Goal: Transaction & Acquisition: Purchase product/service

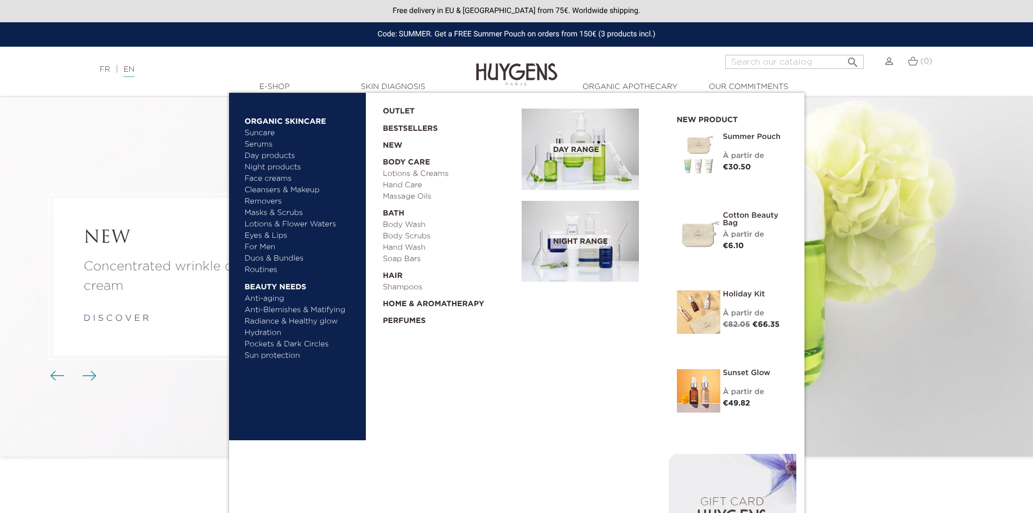
click at [270, 299] on link "Anti-aging" at bounding box center [301, 298] width 113 height 11
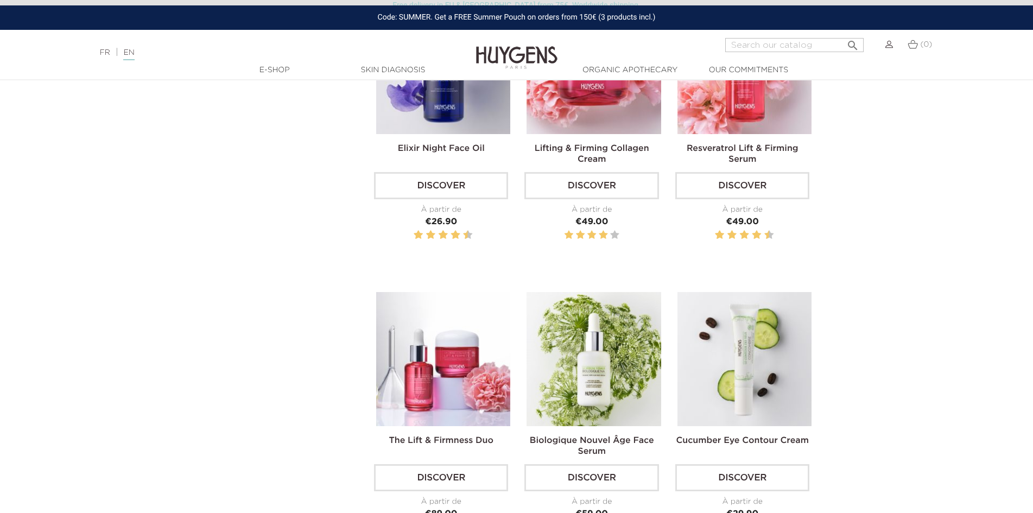
scroll to position [488, 0]
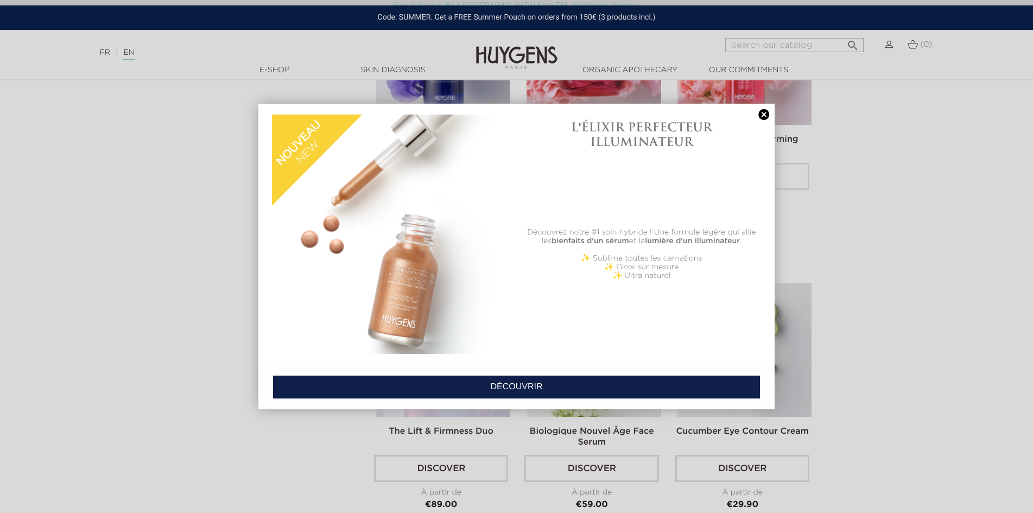
click at [764, 113] on link at bounding box center [763, 114] width 15 height 11
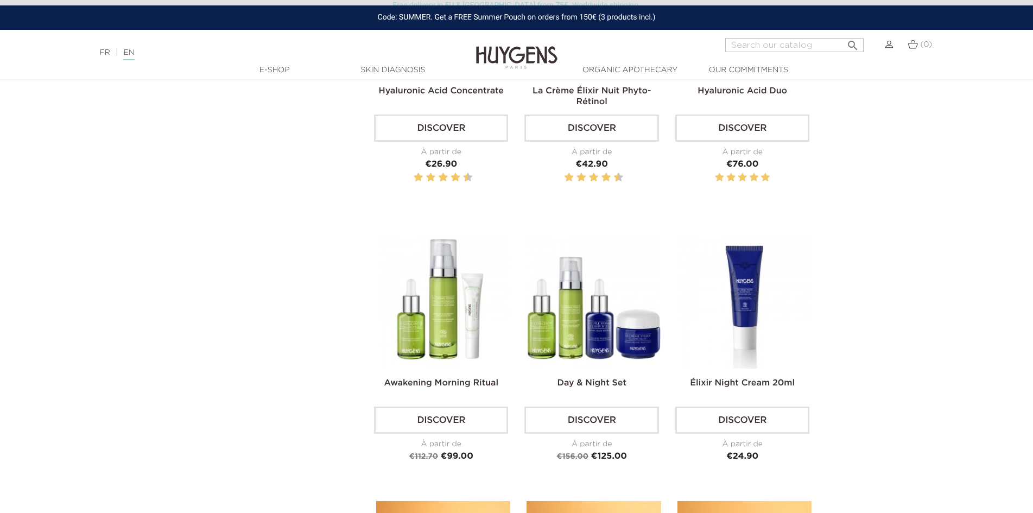
scroll to position [977, 0]
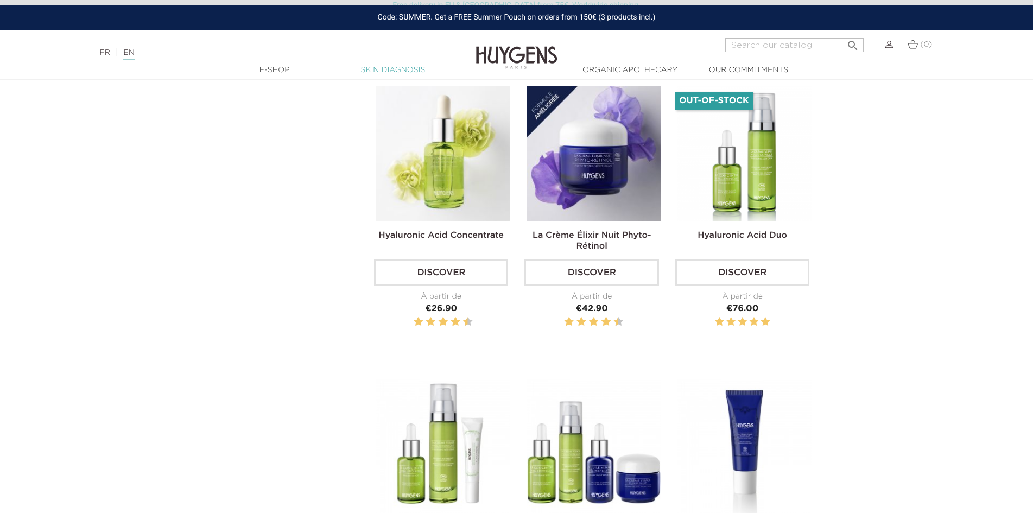
click at [411, 70] on link "Skin Diagnosis" at bounding box center [393, 70] width 109 height 11
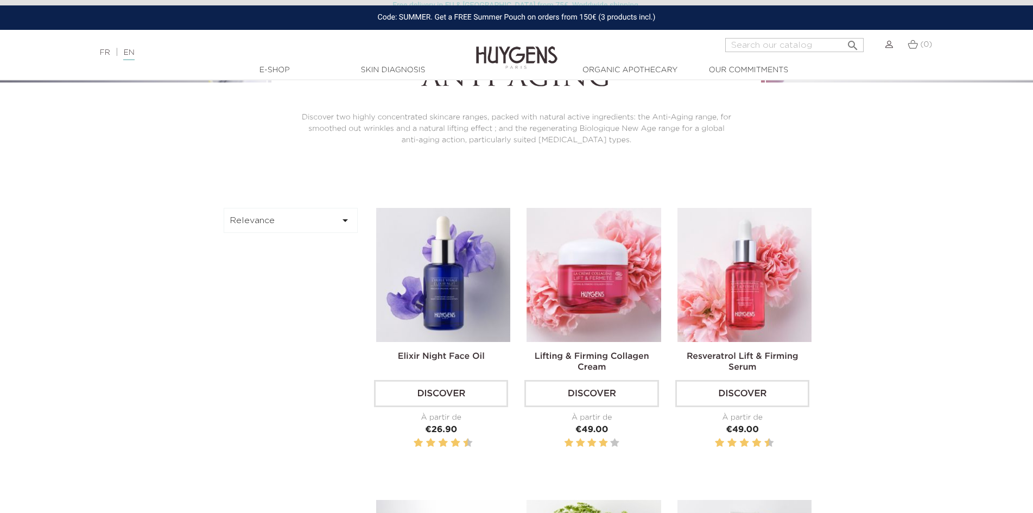
scroll to position [217, 0]
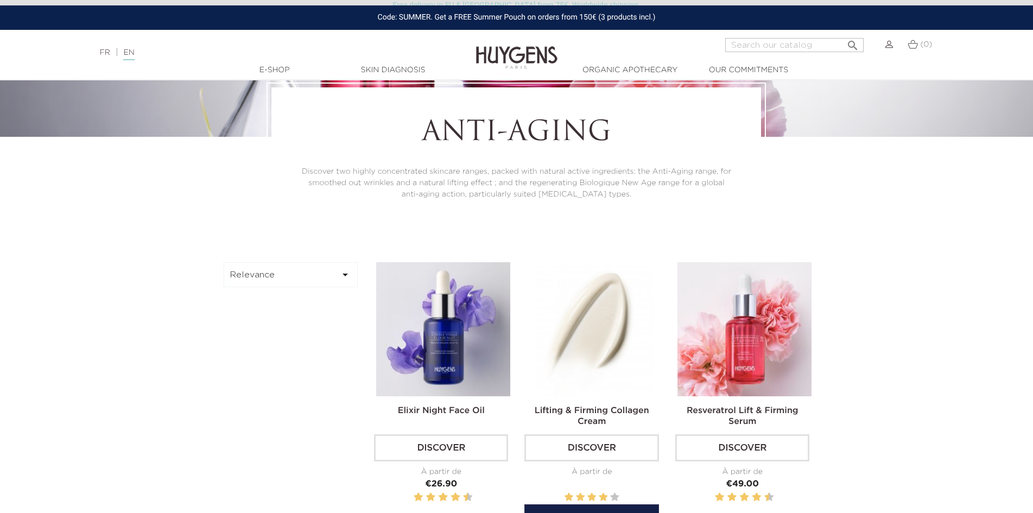
click at [588, 448] on link "Discover" at bounding box center [591, 447] width 134 height 27
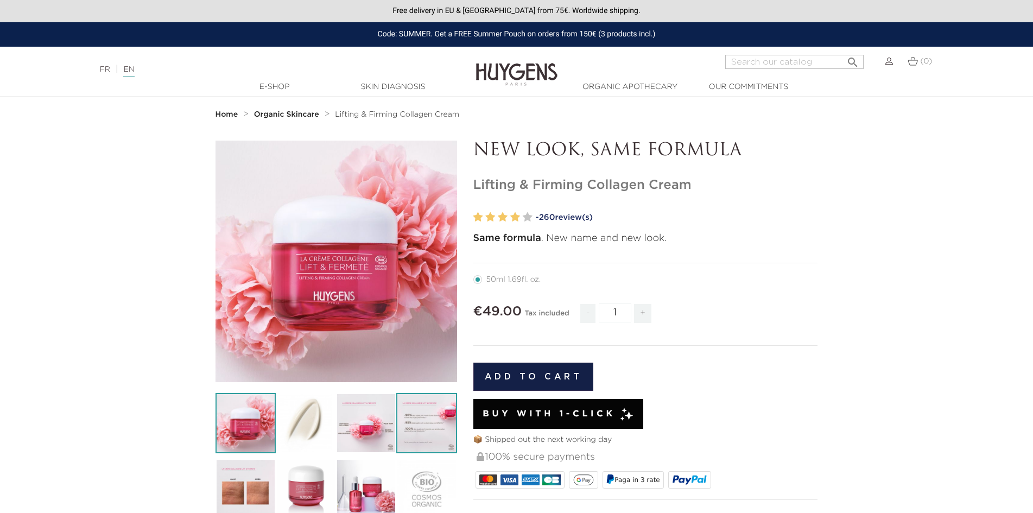
click at [433, 415] on img at bounding box center [426, 423] width 60 height 60
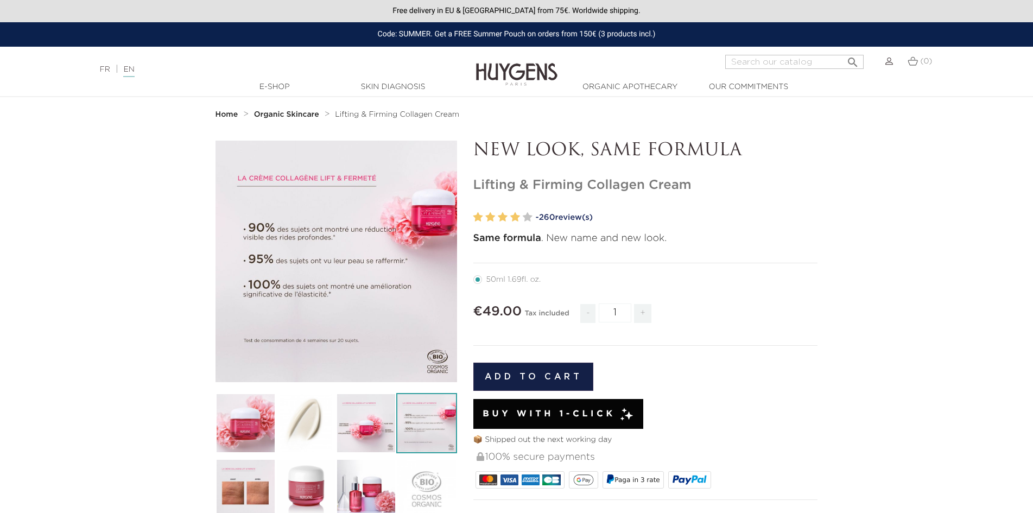
click at [87, 361] on section "" at bounding box center [516, 499] width 1033 height 716
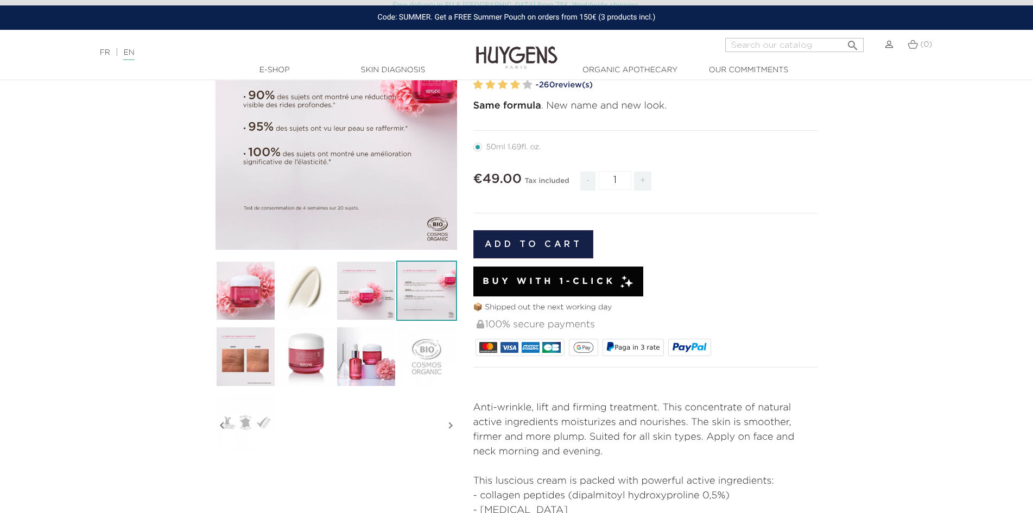
scroll to position [109, 0]
